Goal: Navigation & Orientation: Find specific page/section

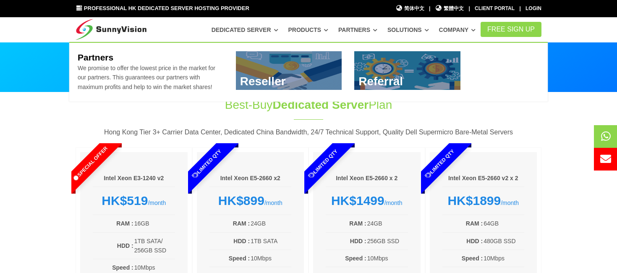
click at [357, 29] on link "Partners" at bounding box center [357, 29] width 39 height 15
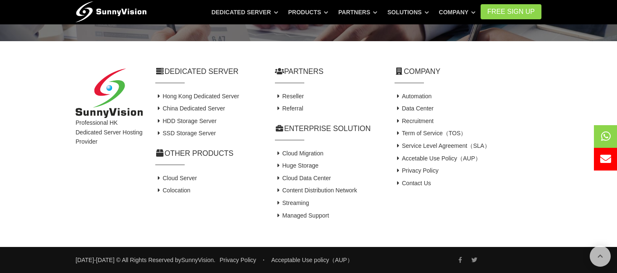
scroll to position [780, 0]
click at [440, 149] on link "Service Level Agreement（SLA）" at bounding box center [443, 145] width 96 height 7
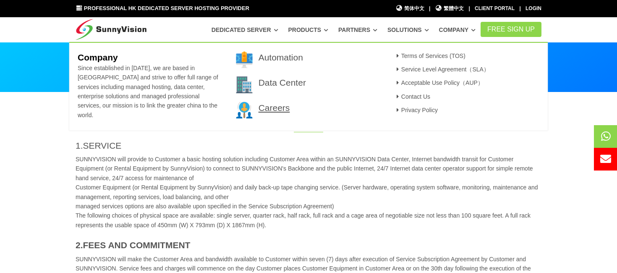
click at [280, 108] on link "Careers" at bounding box center [274, 108] width 31 height 10
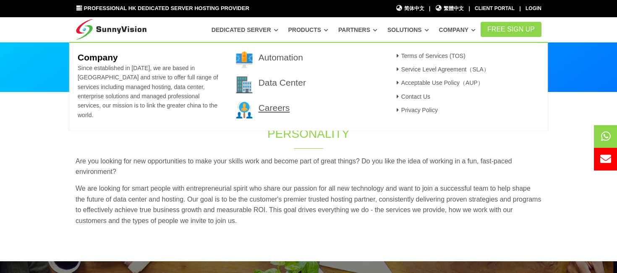
click at [282, 110] on link "Careers" at bounding box center [274, 108] width 31 height 10
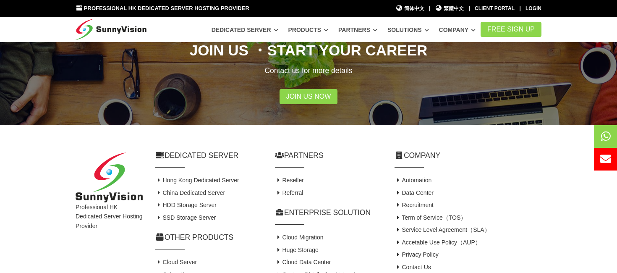
scroll to position [327, 0]
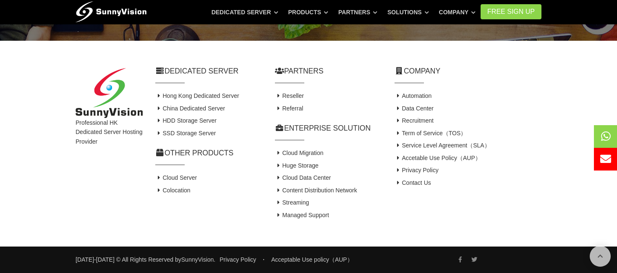
click at [104, 13] on img at bounding box center [111, 10] width 71 height 21
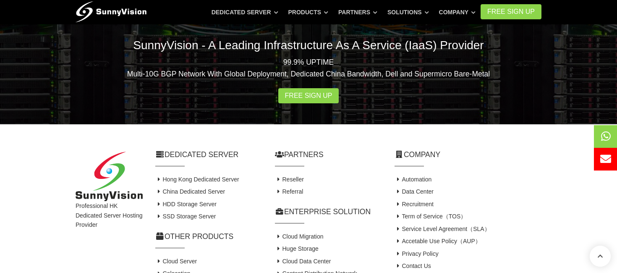
scroll to position [1709, 0]
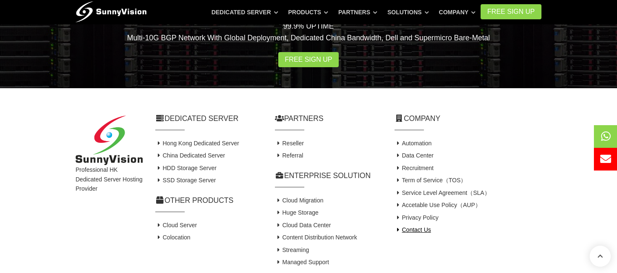
click at [414, 226] on link "Contact Us" at bounding box center [413, 229] width 37 height 7
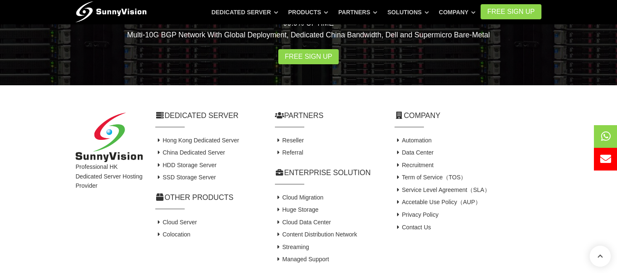
scroll to position [650, 0]
